Goal: Communication & Community: Answer question/provide support

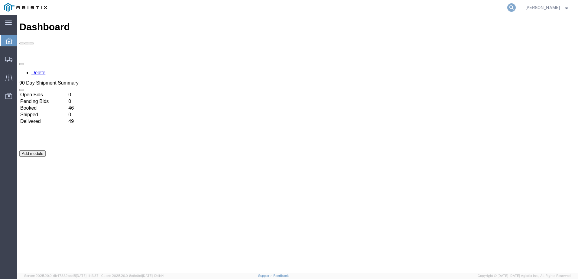
click at [516, 7] on icon at bounding box center [512, 7] width 8 height 8
click at [374, 9] on input "search" at bounding box center [416, 7] width 184 height 15
paste input "57039296"
type input "57039296"
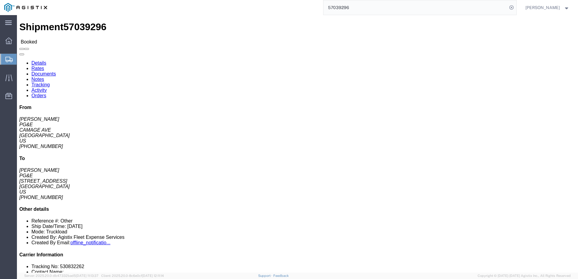
click button
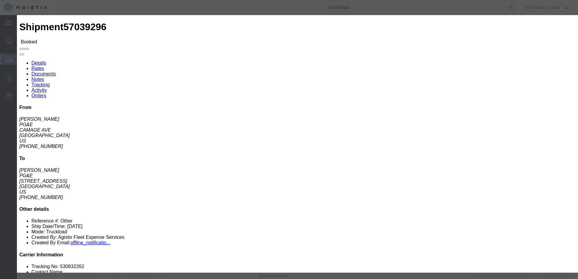
click input "text"
type input "[EMAIL_ADDRESS][DOMAIN_NAME]"
click input "PGE Fleet Bill Of Lading"
checkbox input "true"
click button "Send"
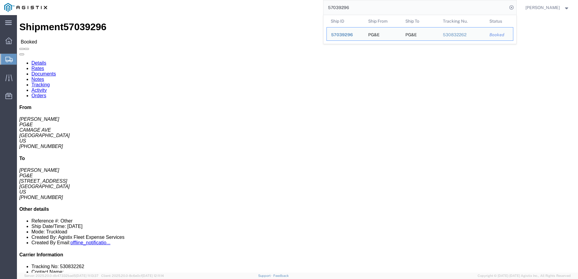
drag, startPoint x: 372, startPoint y: 10, endPoint x: 331, endPoint y: 8, distance: 40.3
click at [331, 8] on div "57039296 Ship ID Ship From Ship To Tracking Nu. Status Ship ID 57039296 Ship Fr…" at bounding box center [283, 7] width 465 height 15
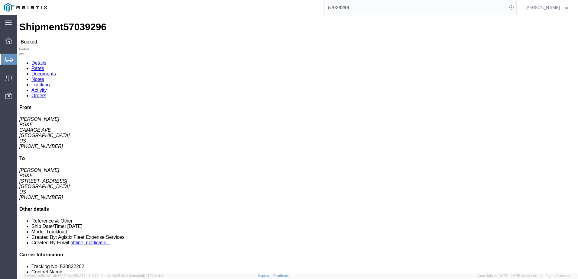
paste input "6913922"
type input "56913922"
click span
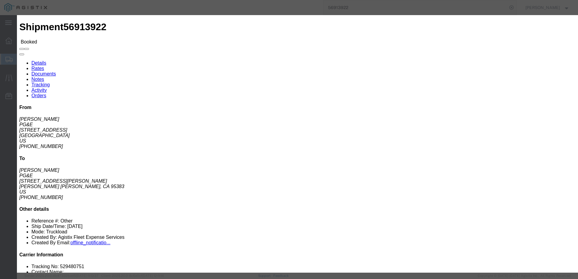
click input "text"
type input "[EMAIL_ADDRESS][DOMAIN_NAME]"
click button "Send"
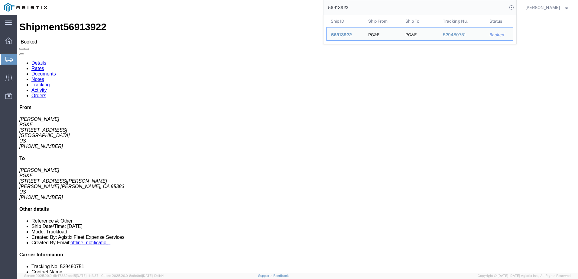
drag, startPoint x: 371, startPoint y: 7, endPoint x: 338, endPoint y: 4, distance: 34.0
click at [338, 4] on input "56913922" at bounding box center [416, 7] width 184 height 15
paste input "4128"
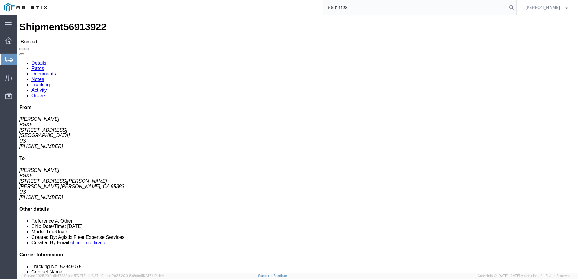
type input "56914128"
click span
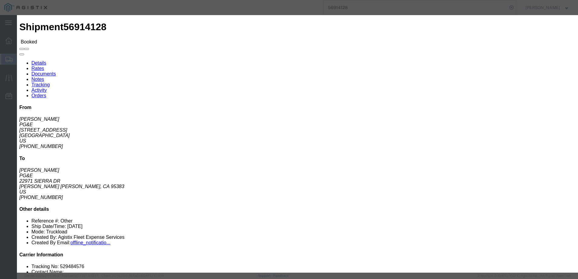
click input "text"
type input "[EMAIL_ADDRESS][DOMAIN_NAME]"
click input "PGE Fleet Bill Of Lading"
checkbox input "true"
click button "Send"
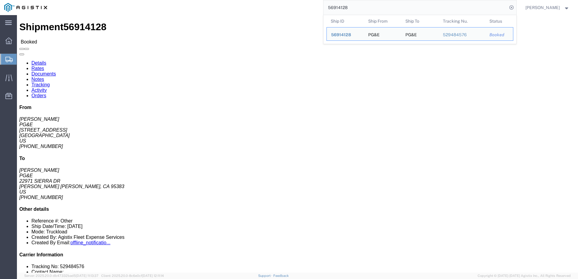
drag, startPoint x: 382, startPoint y: 8, endPoint x: 336, endPoint y: 9, distance: 45.7
click at [336, 9] on input "56914128" at bounding box center [416, 7] width 184 height 15
paste input "3974"
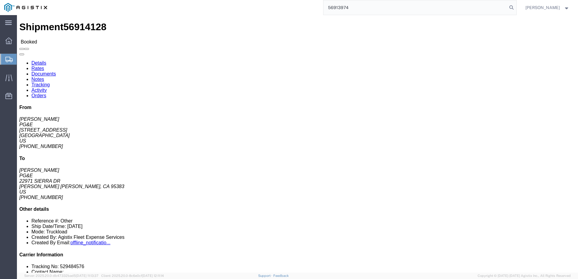
type input "56913974"
click span
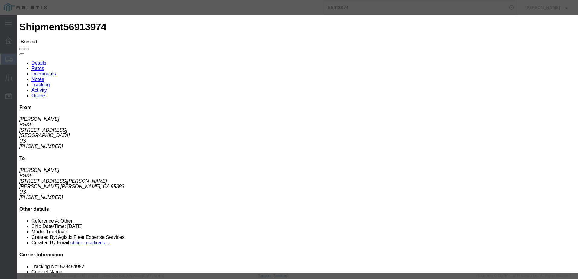
click input "text"
type input "[EMAIL_ADDRESS][DOMAIN_NAME]"
click input "PGE Fleet Bill Of Lading"
checkbox input "true"
click button "Send"
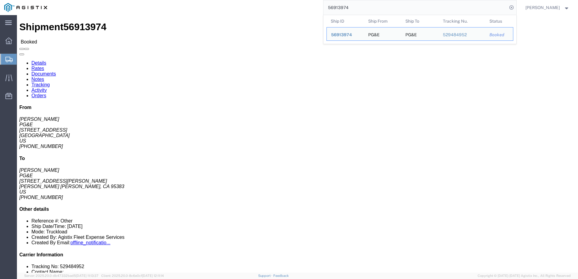
drag, startPoint x: 369, startPoint y: 7, endPoint x: 324, endPoint y: 3, distance: 44.6
click at [324, 4] on div "56913974 Ship ID Ship From Ship To Tracking Nu. Status Ship ID 56913974 Ship Fr…" at bounding box center [283, 7] width 465 height 15
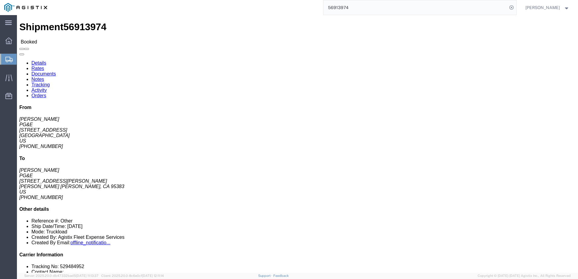
paste input "4098"
type input "56914098"
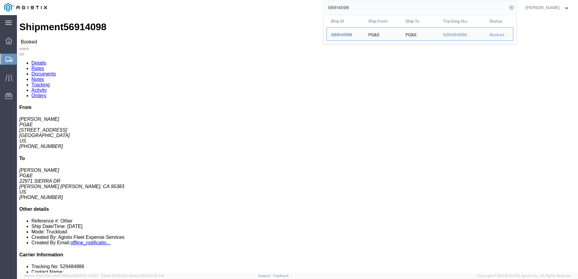
click h2 "Shipment Detail"
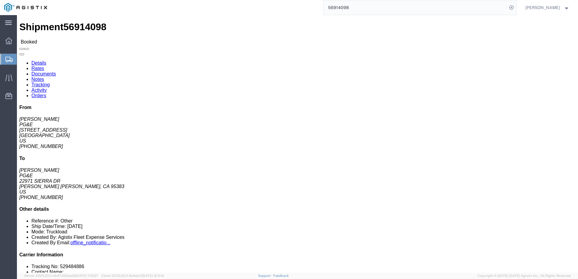
click span
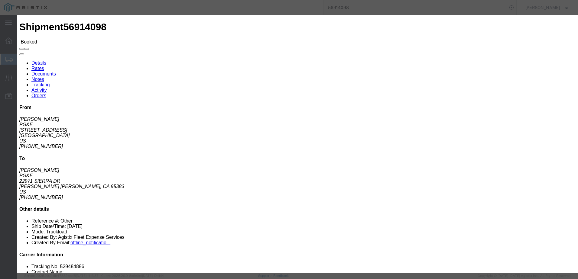
click input "text"
type input "[EMAIL_ADDRESS][DOMAIN_NAME]"
click input "PGE Fleet Bill Of Lading"
checkbox input "true"
click button "Send"
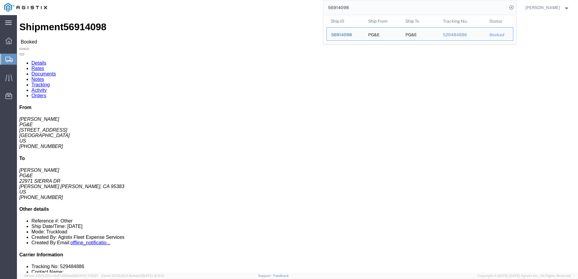
drag, startPoint x: 384, startPoint y: 9, endPoint x: 337, endPoint y: 8, distance: 46.3
click at [337, 8] on input "56914098" at bounding box center [416, 7] width 184 height 15
paste input "3950"
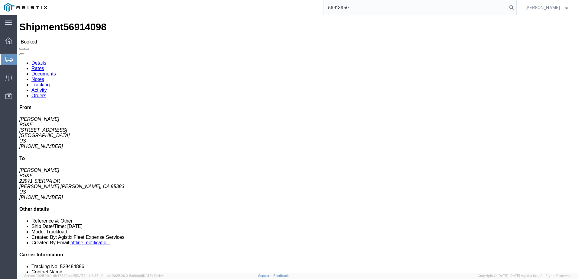
type input "56913950"
click span
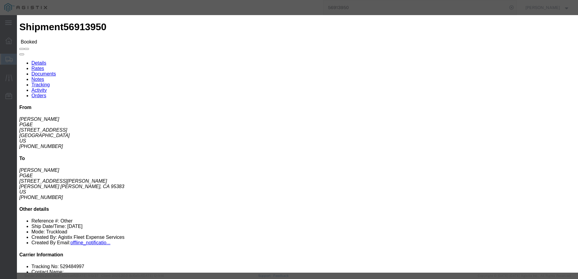
click ul "Enter Email Address"
type input "[EMAIL_ADDRESS][DOMAIN_NAME]"
click input "PGE Fleet Bill Of Lading"
checkbox input "true"
click button "Send"
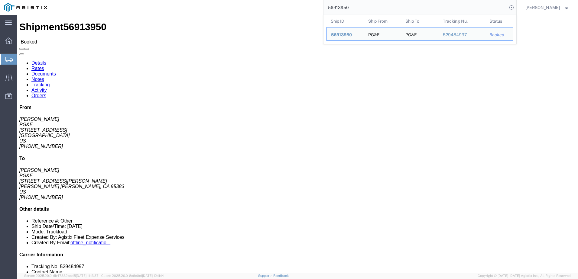
drag, startPoint x: 380, startPoint y: 7, endPoint x: 334, endPoint y: 6, distance: 46.6
click at [334, 6] on div "56913950 Ship ID Ship From Ship To Tracking Nu. Status Ship ID 56913950 Ship Fr…" at bounding box center [283, 7] width 465 height 15
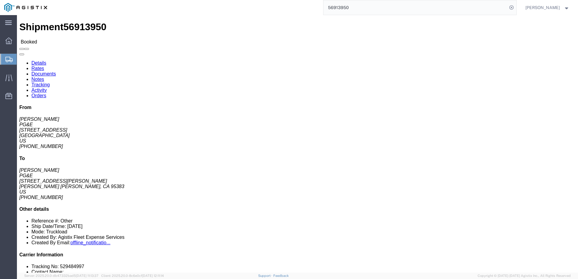
paste input "4118"
type input "56914118"
click span
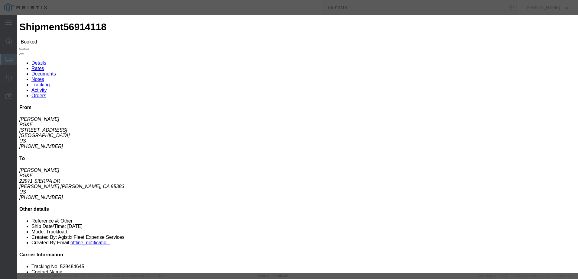
click input "text"
type input "[EMAIL_ADDRESS][DOMAIN_NAME]"
click input "PGE Fleet Bill Of Lading"
checkbox input "true"
click button "Send"
